Goal: Task Accomplishment & Management: Manage account settings

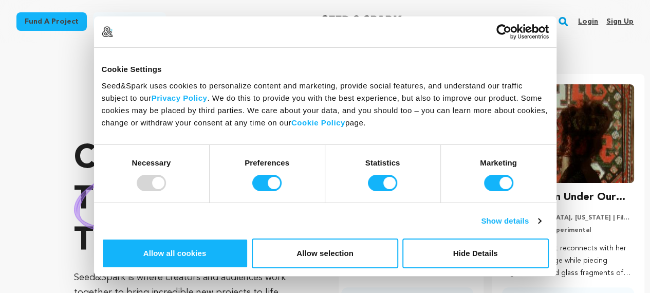
scroll to position [0, 169]
click at [617, 24] on link "Sign up" at bounding box center [619, 21] width 27 height 16
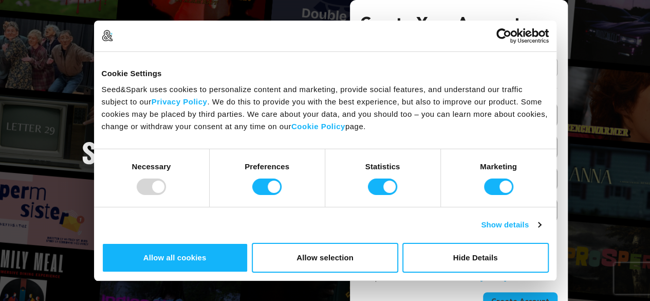
click at [507, 63] on link "Continue with Google" at bounding box center [458, 68] width 197 height 20
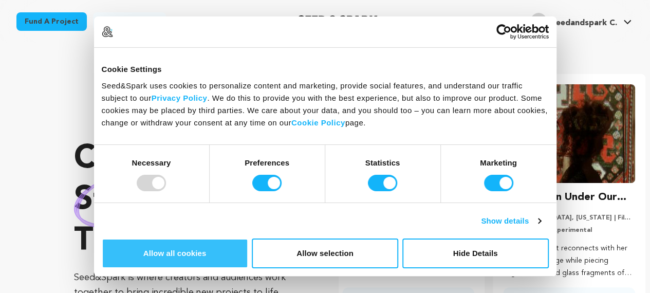
scroll to position [0, 169]
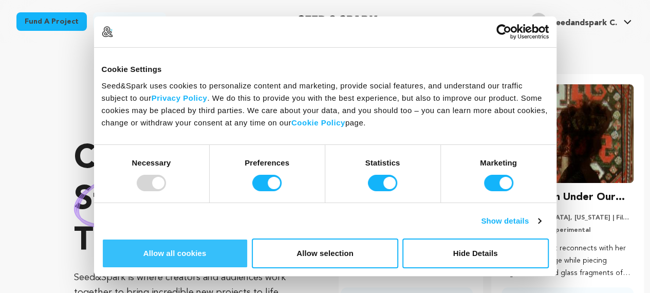
click at [248, 238] on button "Allow all cookies" at bounding box center [175, 253] width 146 height 30
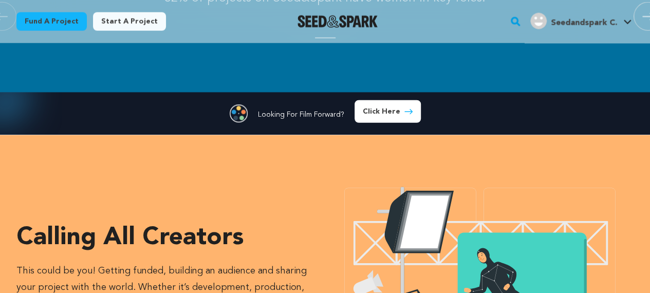
scroll to position [1347, 0]
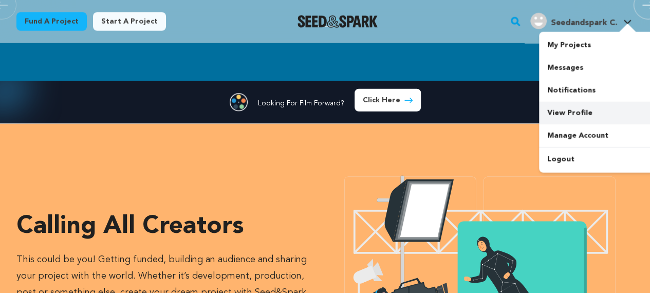
click at [563, 113] on link "View Profile" at bounding box center [596, 113] width 115 height 23
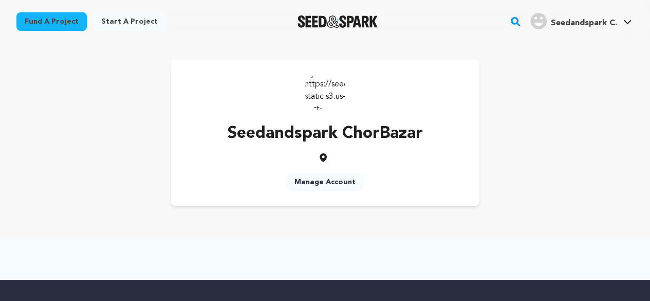
click at [332, 88] on img at bounding box center [325, 90] width 41 height 41
click at [320, 182] on link "Manage Account" at bounding box center [325, 182] width 78 height 18
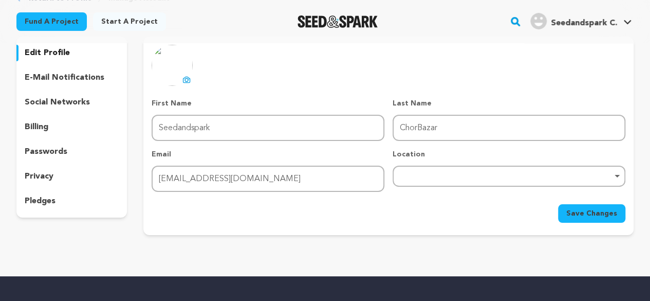
scroll to position [68, 0]
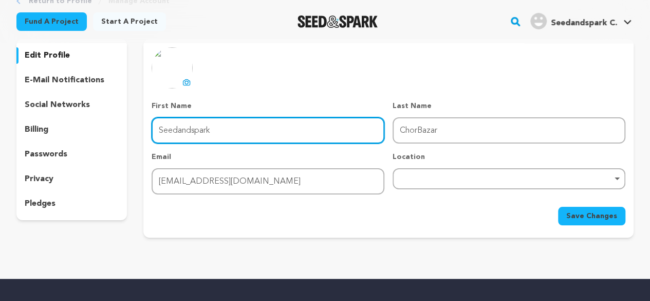
click at [288, 129] on input "Seedandspark" at bounding box center [268, 130] width 233 height 26
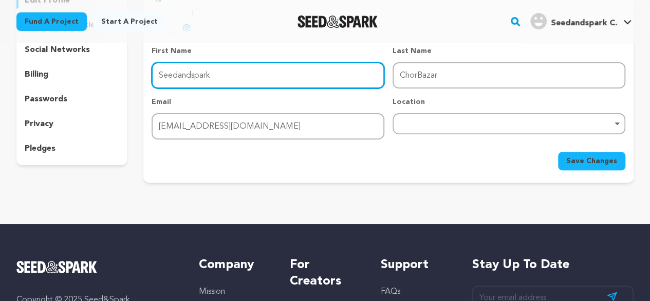
scroll to position [123, 0]
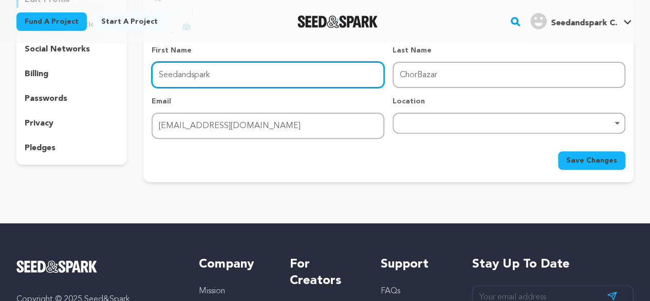
click at [413, 120] on div "Remove item" at bounding box center [509, 123] width 233 height 21
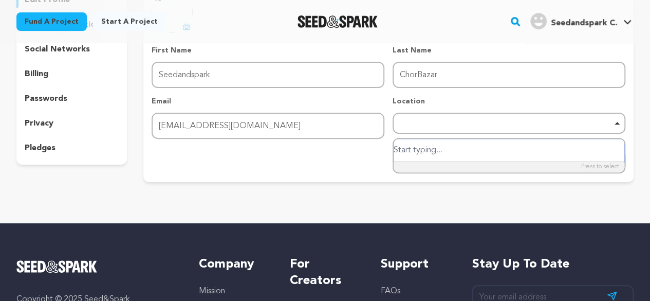
click at [441, 152] on input "search" at bounding box center [509, 150] width 231 height 23
click at [440, 118] on div "Remove item" at bounding box center [509, 123] width 233 height 21
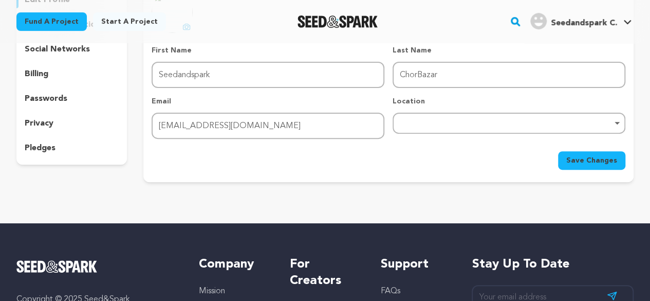
click at [569, 156] on button "Save Changes" at bounding box center [591, 160] width 67 height 18
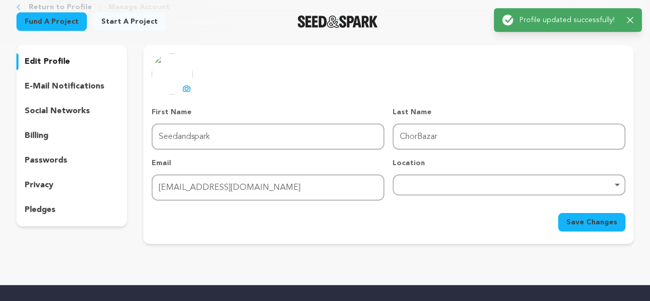
scroll to position [18, 0]
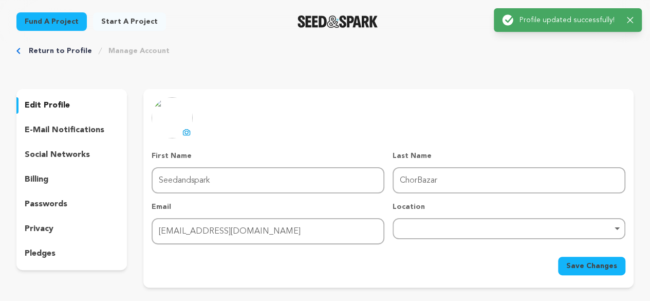
click at [168, 122] on img at bounding box center [172, 117] width 41 height 41
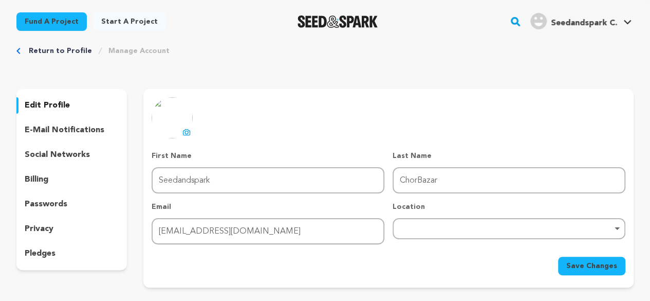
click at [179, 131] on img at bounding box center [172, 117] width 41 height 41
click at [182, 132] on icon at bounding box center [186, 132] width 8 height 8
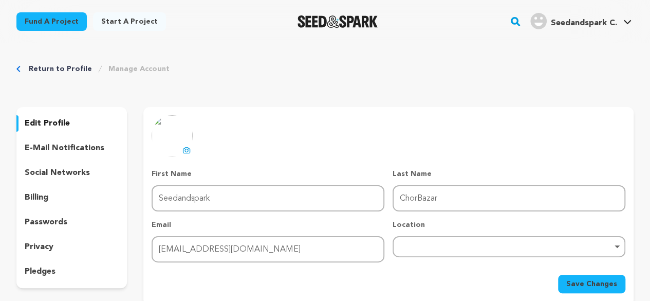
scroll to position [191, 0]
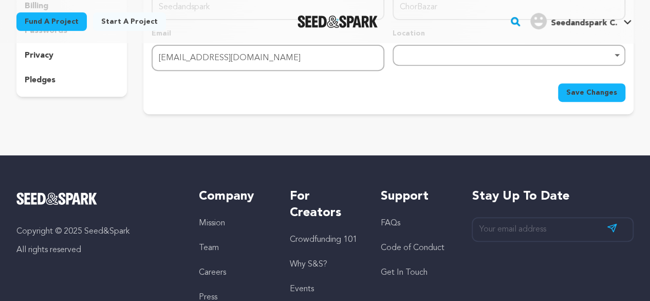
click at [577, 92] on span "Save Changes" at bounding box center [591, 92] width 51 height 10
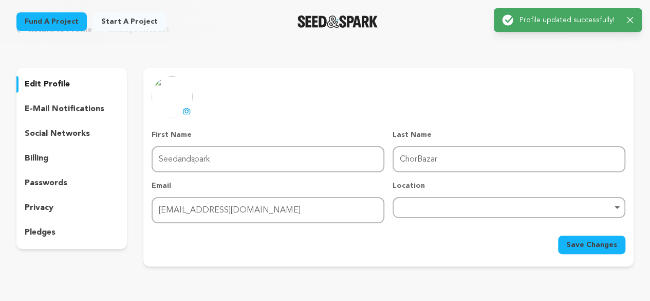
scroll to position [38, 0]
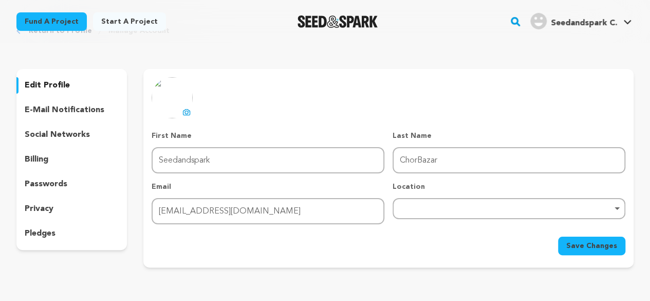
click at [63, 132] on p "social networks" at bounding box center [57, 134] width 65 height 12
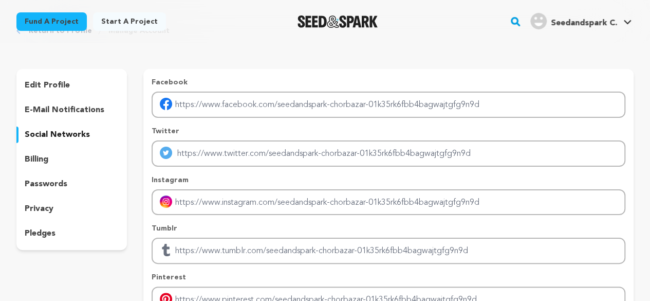
scroll to position [210, 0]
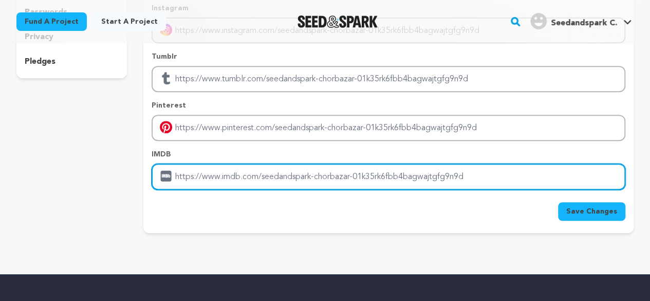
click at [199, 184] on input "Enter IMDB profile link" at bounding box center [389, 176] width 474 height 26
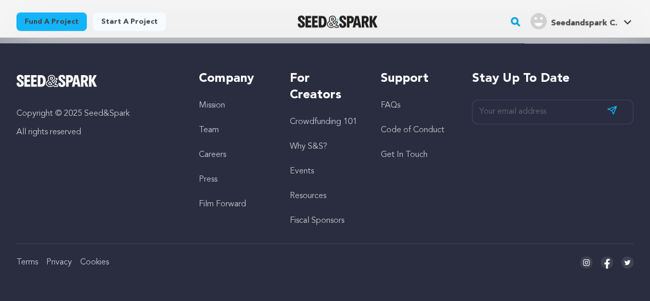
scroll to position [285, 0]
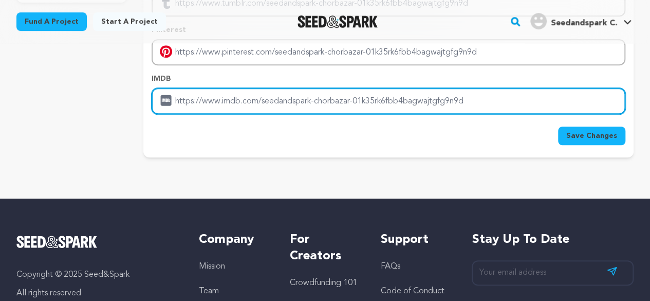
paste input "[URL][DOMAIN_NAME]"
type input "[URL][DOMAIN_NAME]"
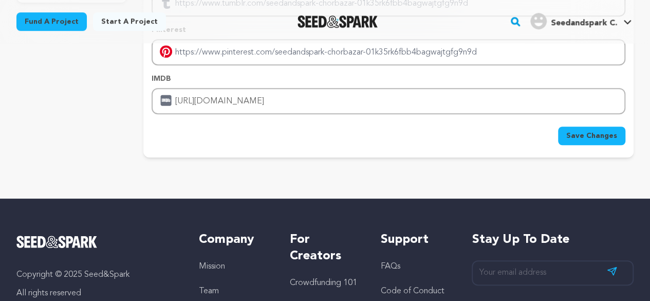
click at [567, 135] on button "Save Changes" at bounding box center [591, 135] width 67 height 18
click at [585, 138] on span "Save Changes" at bounding box center [591, 135] width 51 height 10
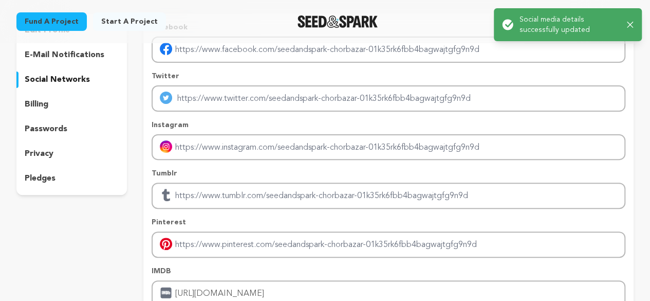
scroll to position [0, 0]
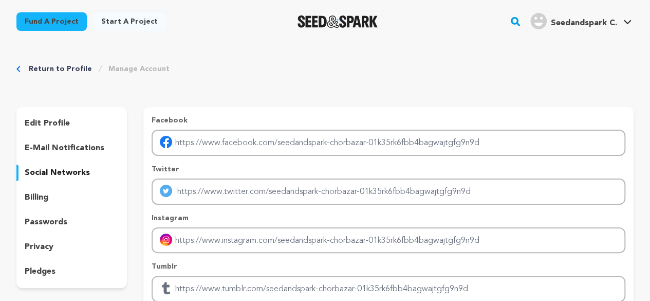
click at [55, 75] on div "Return to Profile Manage Account edit profile e-mail notifications social netwo…" at bounding box center [325, 255] width 650 height 424
click at [57, 68] on link "Return to Profile" at bounding box center [60, 69] width 63 height 10
